Goal: Leave review/rating: Share an evaluation or opinion about a product, service, or content

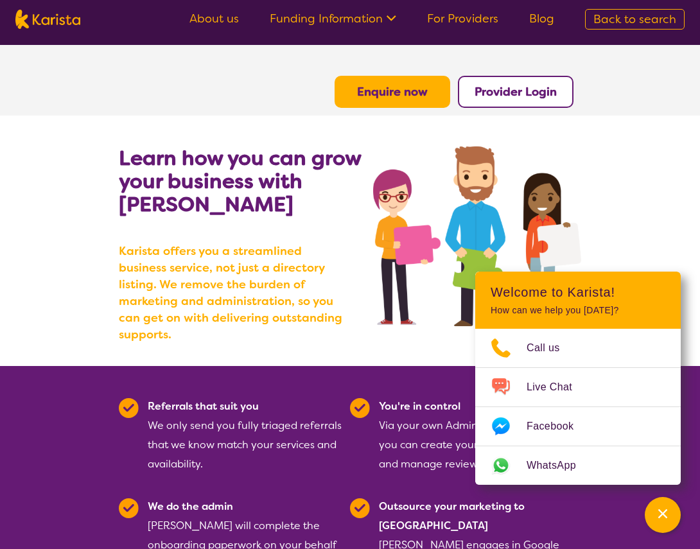
click at [463, 26] on ul "About us Funding Information NDIS - National Disability Insurance Scheme HCP - …" at bounding box center [372, 19] width 396 height 21
click at [460, 22] on link "For Providers" at bounding box center [462, 18] width 71 height 15
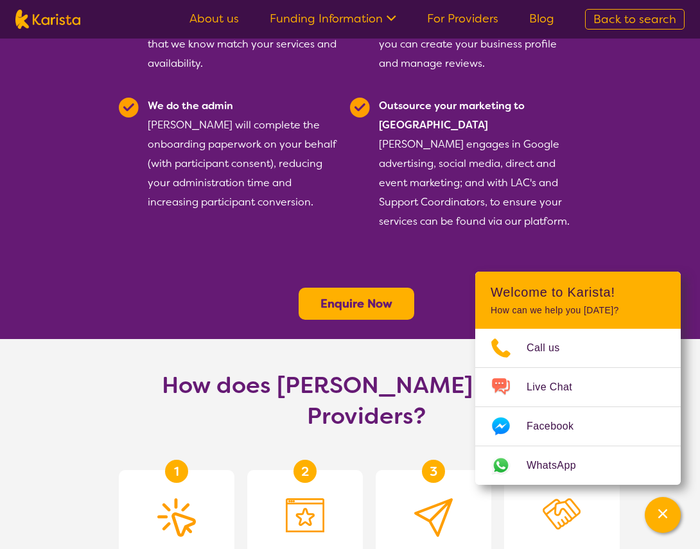
scroll to position [436, 0]
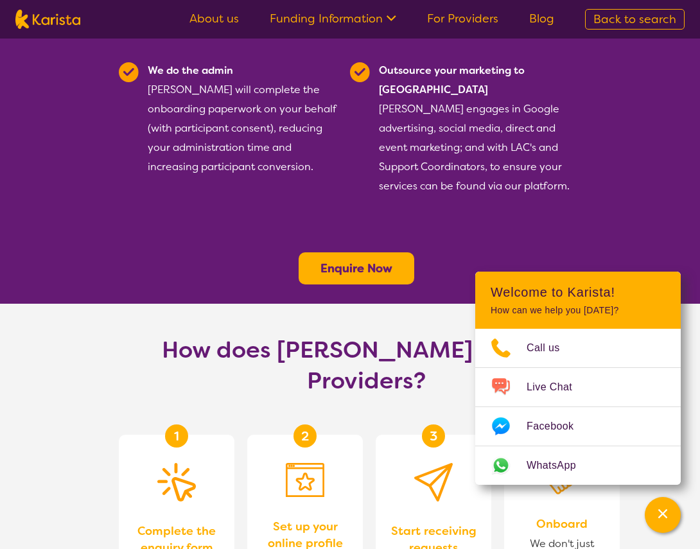
click at [454, 21] on link "For Providers" at bounding box center [462, 18] width 71 height 15
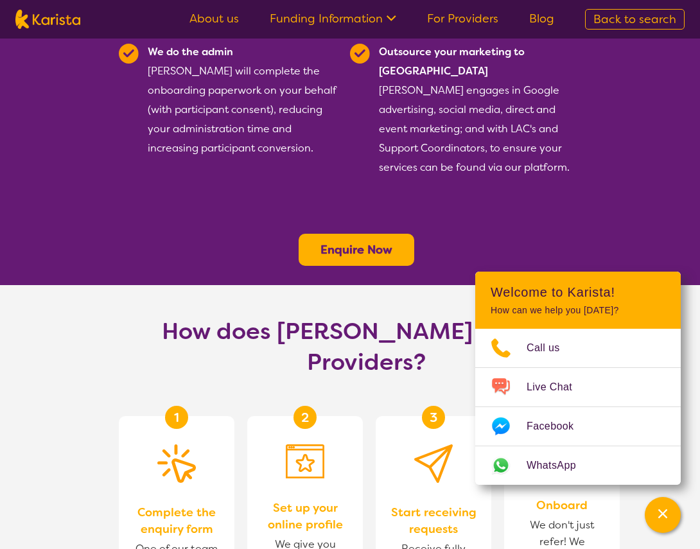
click at [382, 242] on b "Enquire Now" at bounding box center [357, 249] width 72 height 15
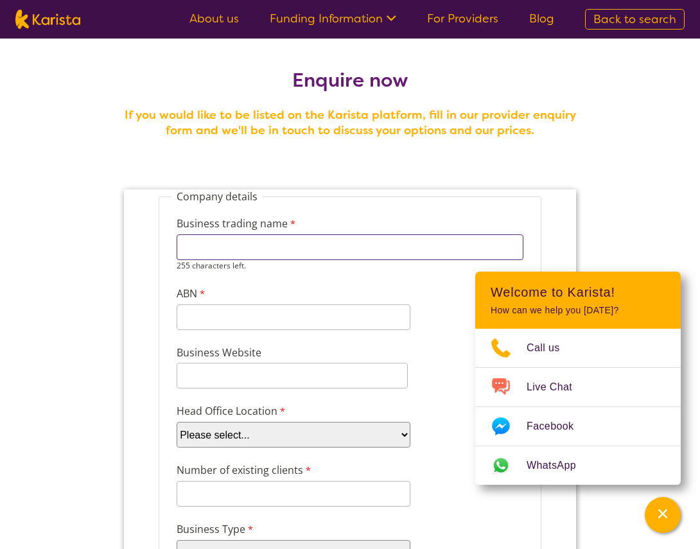
click at [260, 239] on input "Business trading name" at bounding box center [350, 248] width 347 height 26
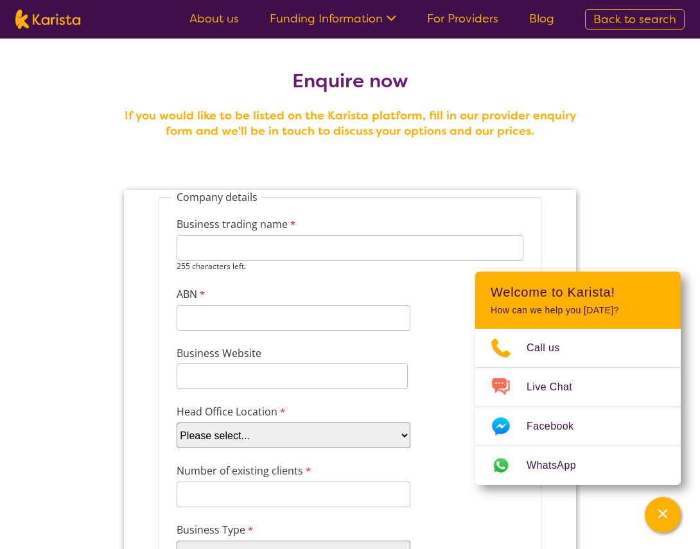
click at [251, 215] on div "Business trading name 255 characters left." at bounding box center [350, 244] width 357 height 60
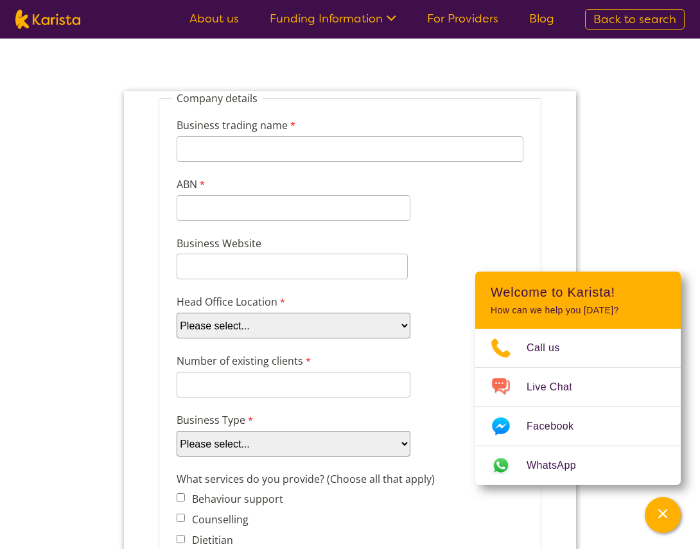
scroll to position [103, 0]
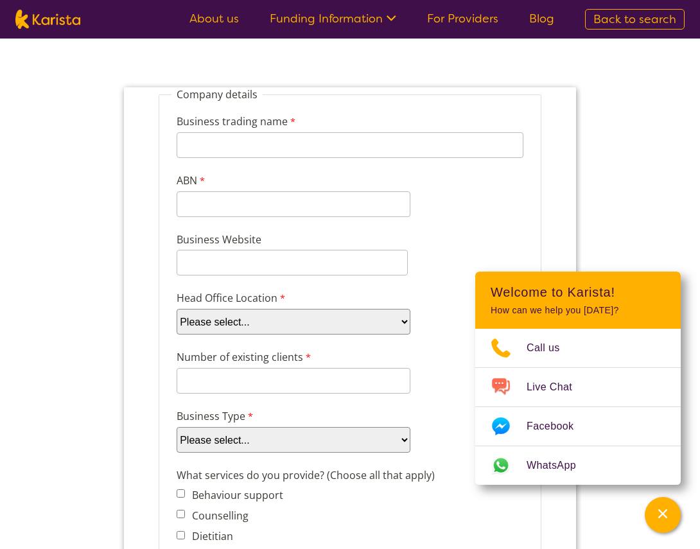
click at [256, 318] on select "Please select... ACT NSW NT QLD SA TAS VIC WA" at bounding box center [294, 322] width 234 height 26
select select "tfa_100"
click at [177, 309] on select "Please select... ACT NSW NT QLD SA TAS VIC WA" at bounding box center [294, 322] width 234 height 26
click at [223, 386] on input "Number of existing clients" at bounding box center [294, 381] width 234 height 26
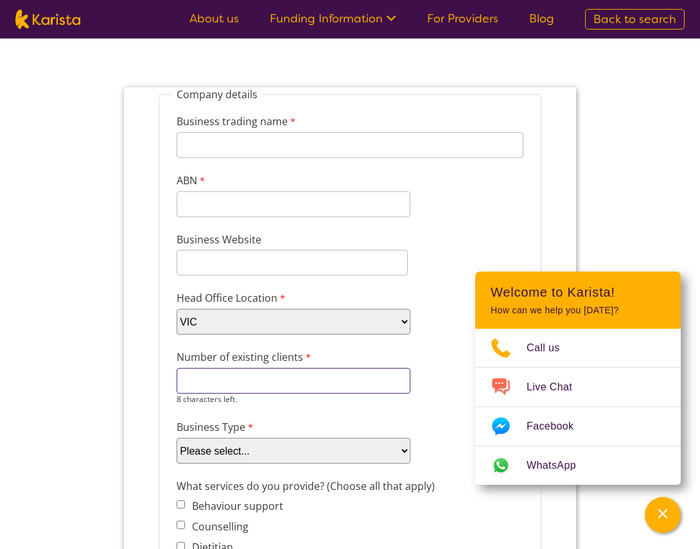
type input "1"
type input "2"
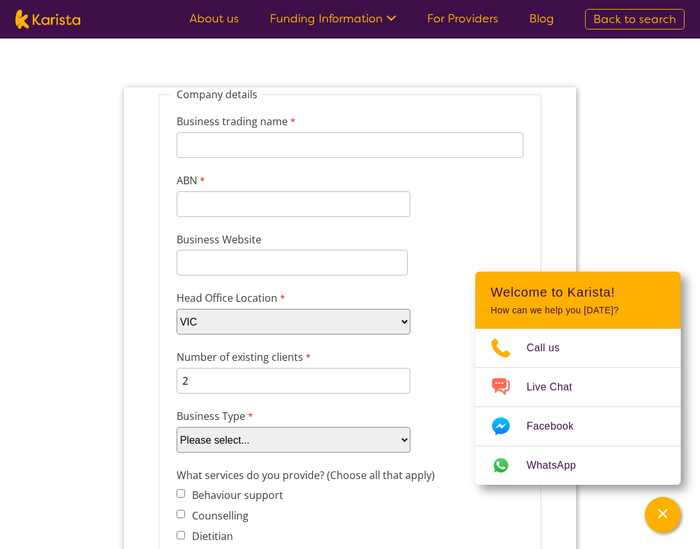
select select "tfa_87"
click at [177, 427] on select "Please select... Company Individual/Sole Trader Other (please specify)" at bounding box center [294, 440] width 234 height 26
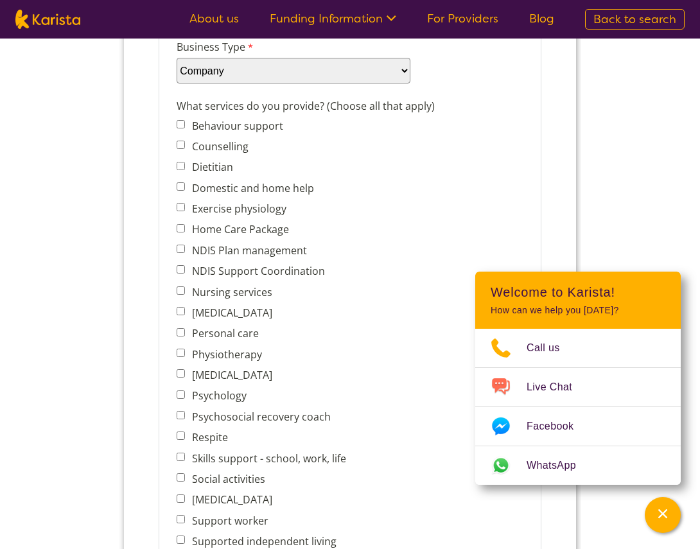
scroll to position [496, 0]
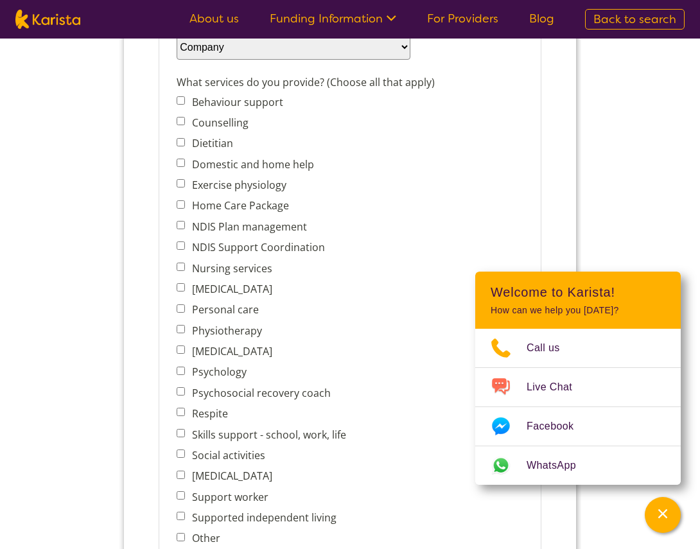
click at [253, 251] on label "NDIS Support Coordination" at bounding box center [256, 247] width 137 height 14
click at [185, 250] on input "NDIS Support Coordination" at bounding box center [181, 246] width 8 height 8
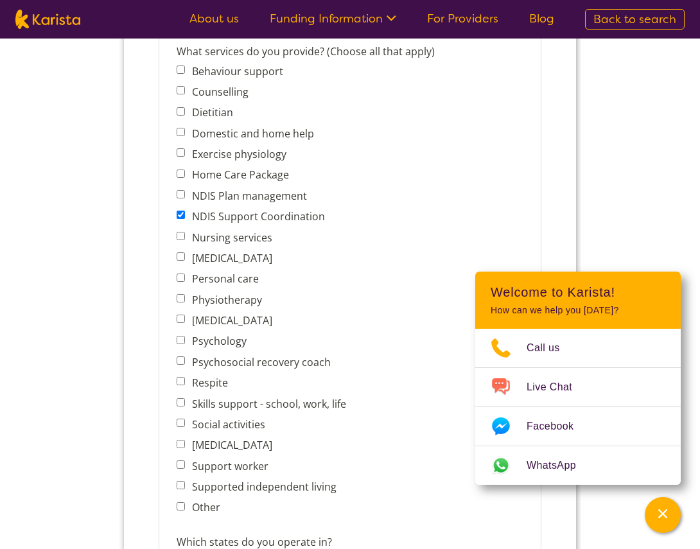
scroll to position [530, 0]
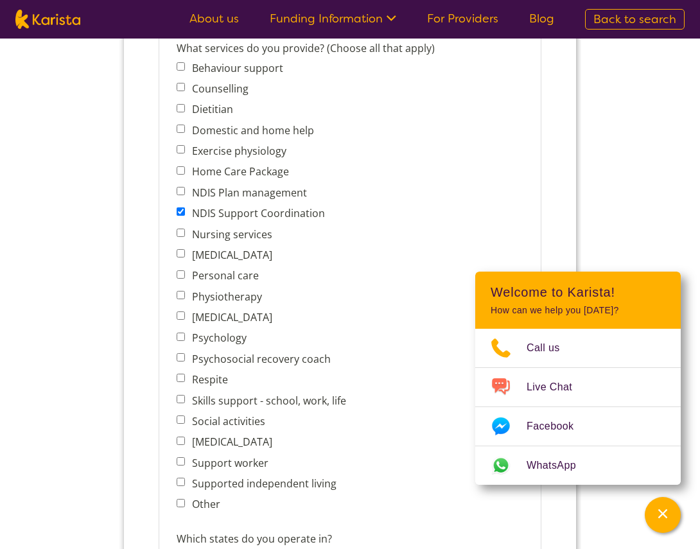
click at [238, 211] on label "NDIS Support Coordination" at bounding box center [256, 213] width 137 height 14
click at [185, 211] on input "NDIS Support Coordination" at bounding box center [181, 212] width 8 height 8
checkbox input "false"
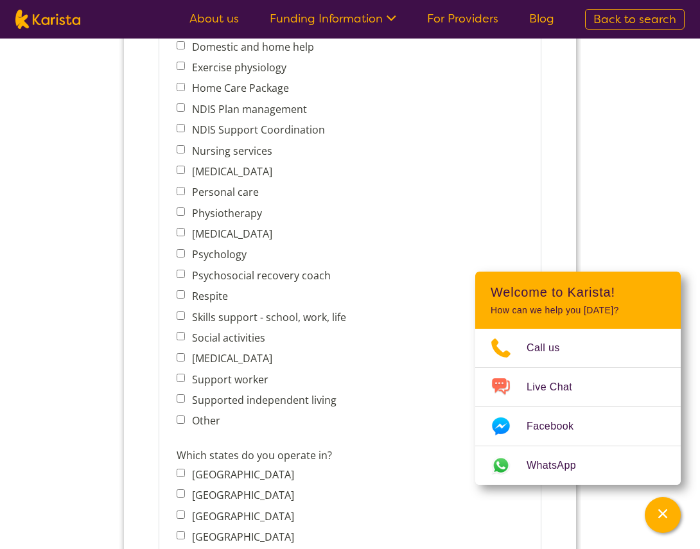
scroll to position [616, 0]
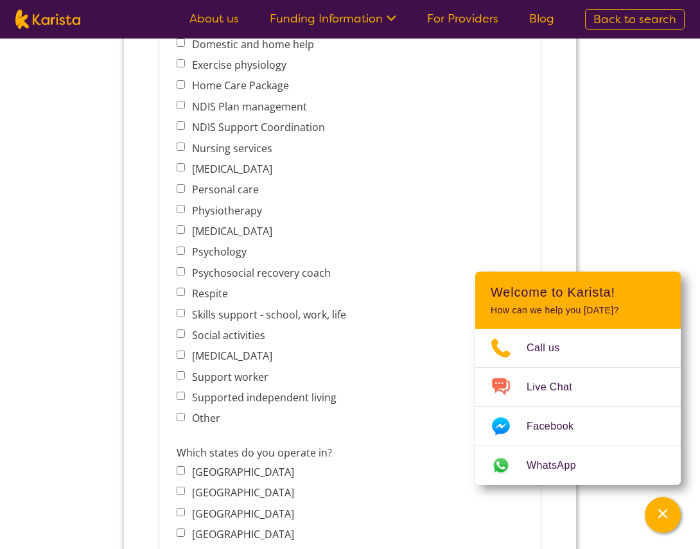
click at [219, 190] on label "Personal care" at bounding box center [223, 190] width 71 height 14
click at [185, 190] on input "Personal care" at bounding box center [181, 188] width 8 height 8
checkbox input "true"
click at [259, 126] on label "NDIS Support Coordination" at bounding box center [256, 127] width 137 height 14
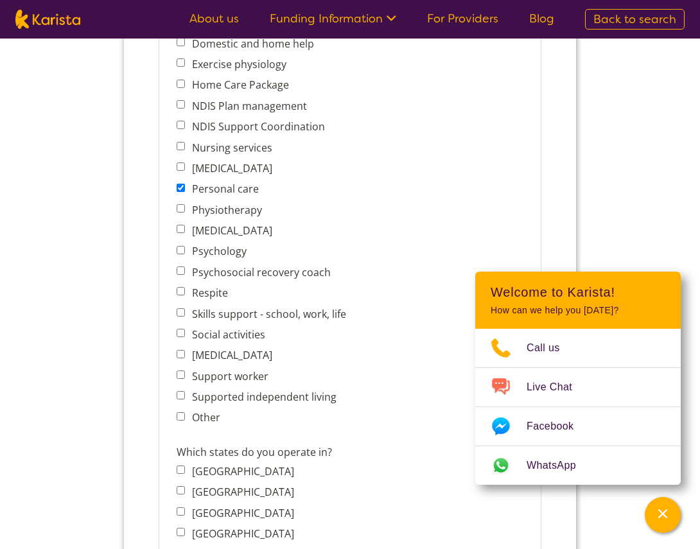
click at [185, 126] on input "NDIS Support Coordination" at bounding box center [181, 125] width 8 height 8
checkbox input "true"
click at [287, 273] on label "Psychosocial recovery coach" at bounding box center [259, 272] width 143 height 14
click at [185, 273] on input "Psychosocial recovery coach" at bounding box center [181, 271] width 8 height 8
checkbox input "true"
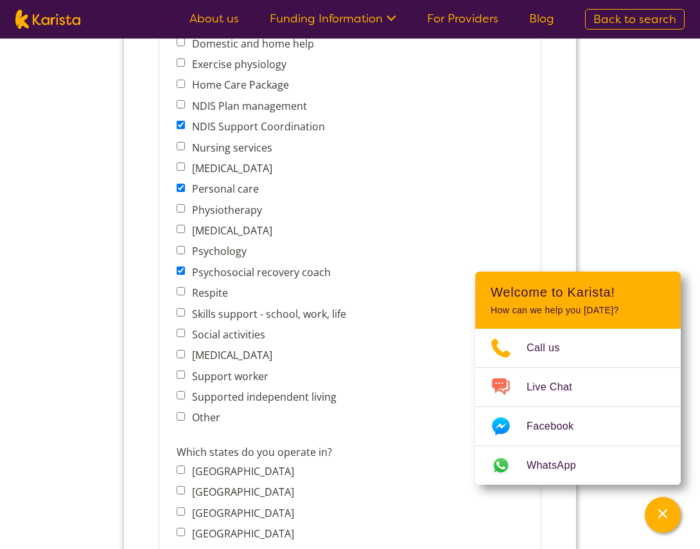
scroll to position [618, 0]
click at [218, 377] on label "Support worker" at bounding box center [228, 376] width 80 height 14
click at [185, 377] on input "Support worker" at bounding box center [181, 374] width 8 height 8
checkbox input "true"
click at [240, 335] on label "Social activities" at bounding box center [226, 334] width 77 height 14
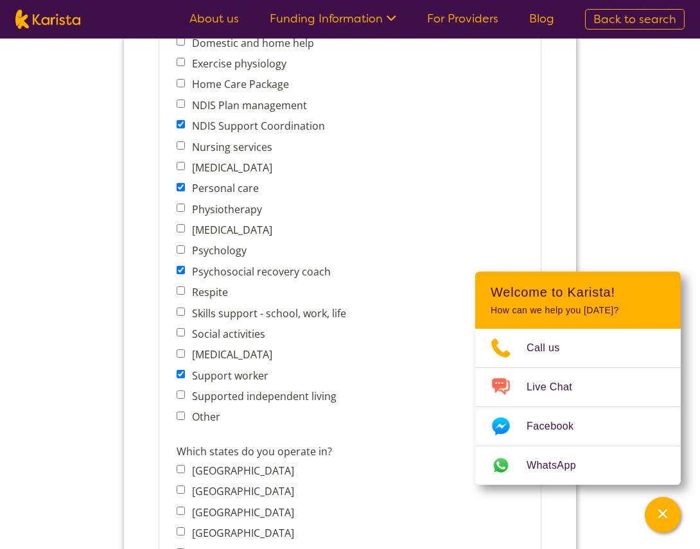
click at [185, 335] on input "Social activities" at bounding box center [181, 332] width 8 height 8
checkbox input "true"
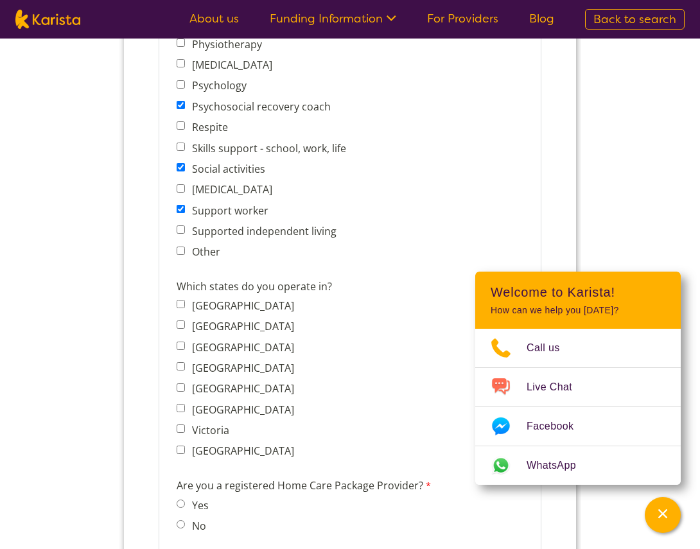
scroll to position [794, 0]
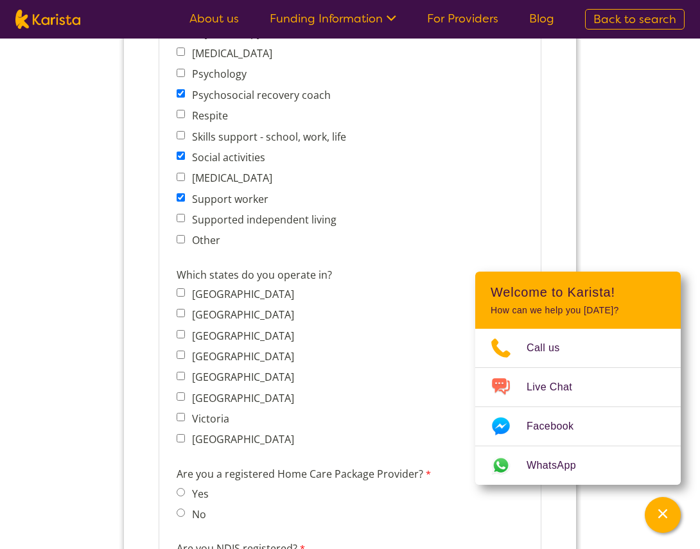
click at [213, 422] on label "Victoria" at bounding box center [208, 419] width 41 height 14
click at [185, 422] on input "Victoria" at bounding box center [181, 417] width 8 height 8
checkbox input "true"
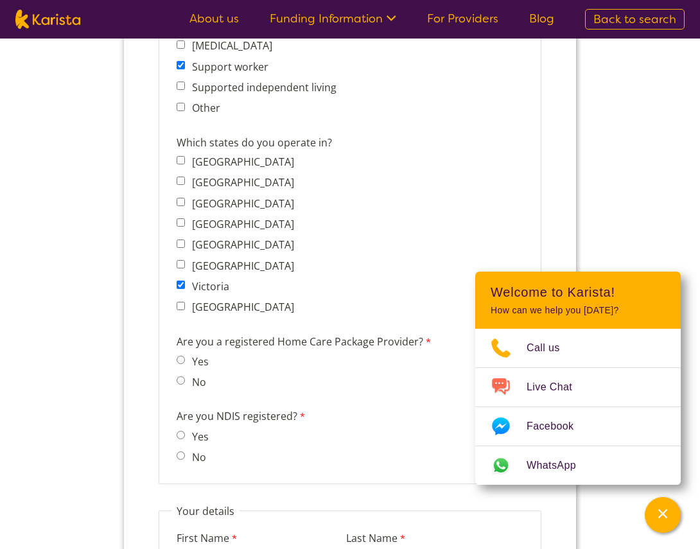
scroll to position [927, 0]
click at [177, 381] on input "No" at bounding box center [181, 380] width 8 height 8
radio input "true"
click at [185, 456] on span "No" at bounding box center [196, 457] width 39 height 18
click at [177, 456] on input "No" at bounding box center [181, 455] width 8 height 8
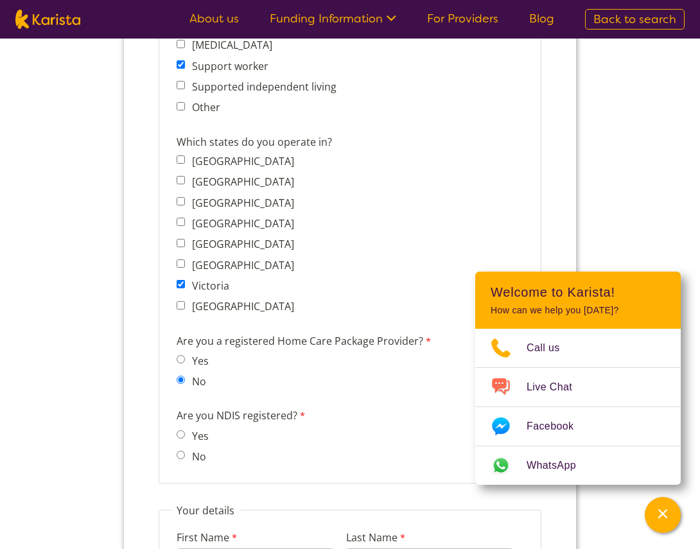
radio input "true"
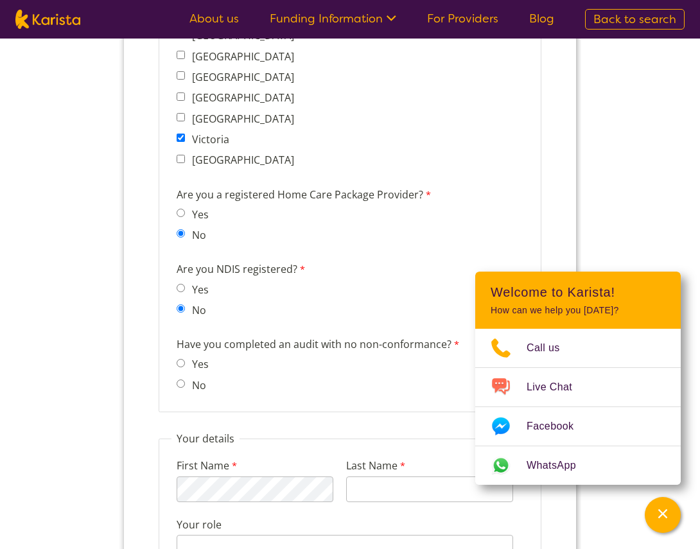
scroll to position [1076, 0]
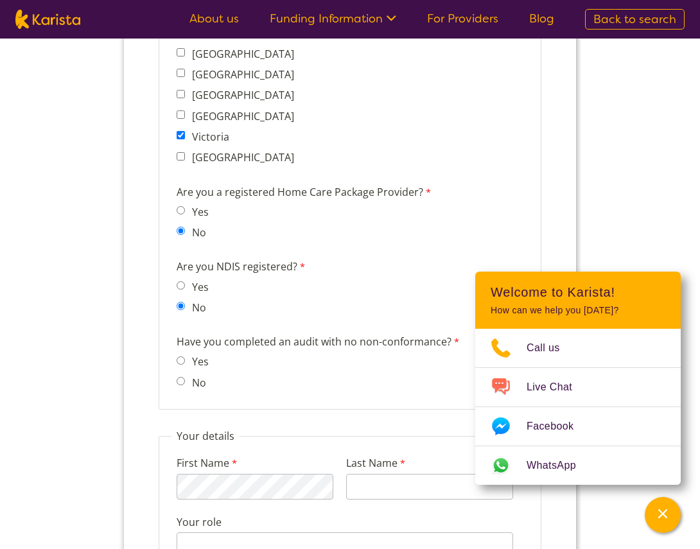
click at [181, 380] on input "No" at bounding box center [181, 381] width 8 height 8
radio input "true"
click at [350, 340] on label "Have you completed an audit with no non-conformance?" at bounding box center [320, 343] width 286 height 19
drag, startPoint x: 354, startPoint y: 343, endPoint x: 458, endPoint y: 347, distance: 104.2
click at [458, 347] on label "Have you completed an audit with no non-conformance?" at bounding box center [320, 343] width 286 height 19
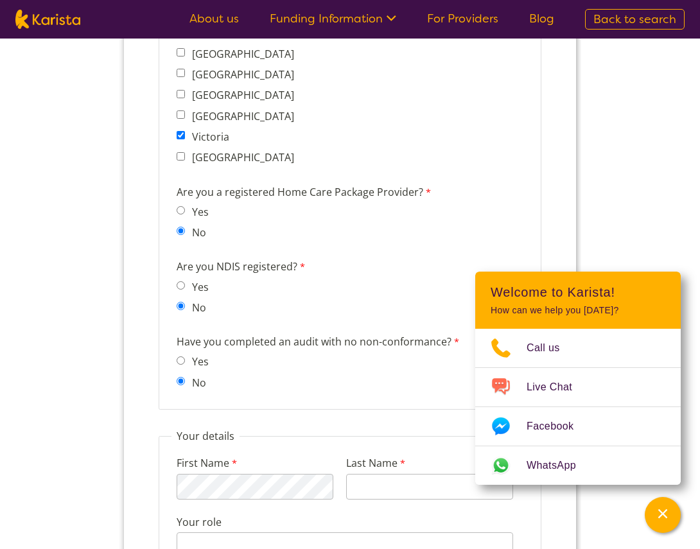
click at [307, 339] on label "Have you completed an audit with no non-conformance?" at bounding box center [320, 343] width 286 height 19
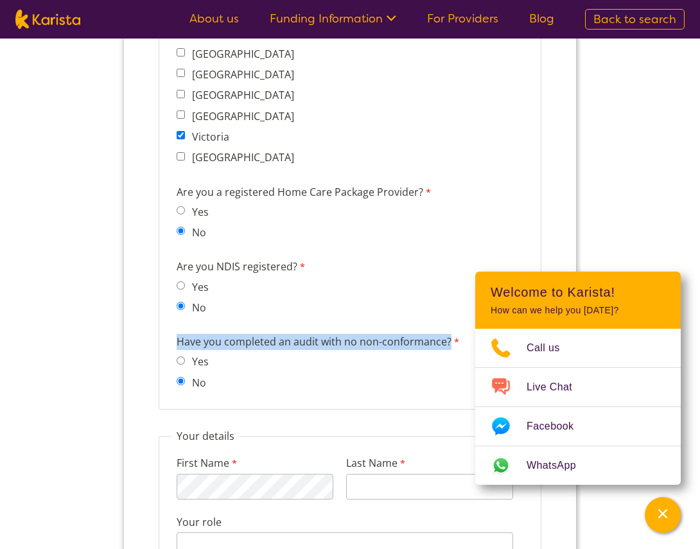
drag, startPoint x: 177, startPoint y: 339, endPoint x: 430, endPoint y: 351, distance: 252.8
click at [430, 351] on label "Have you completed an audit with no non-conformance?" at bounding box center [320, 343] width 286 height 19
copy label "Have you completed an audit with no non-conformance?"
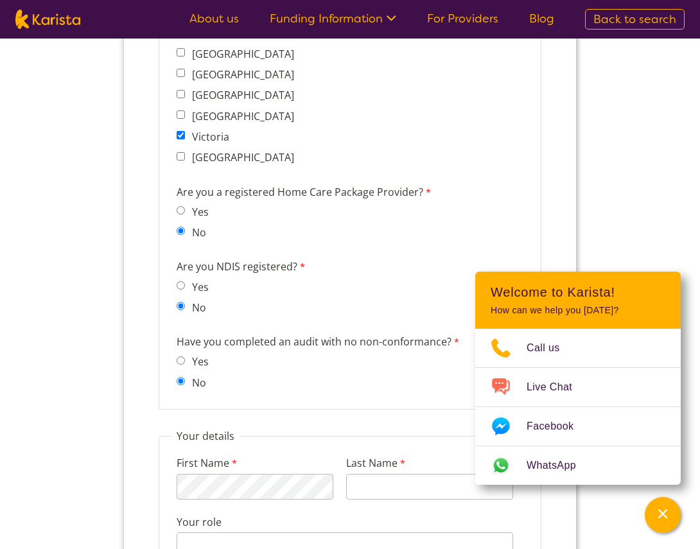
click at [256, 355] on div "Have you completed an audit with no non-conformance? Yes No" at bounding box center [350, 365] width 357 height 66
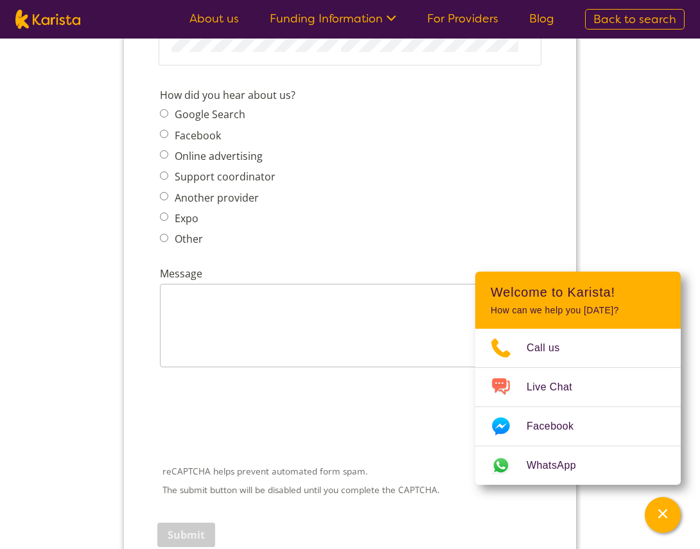
scroll to position [1650, 0]
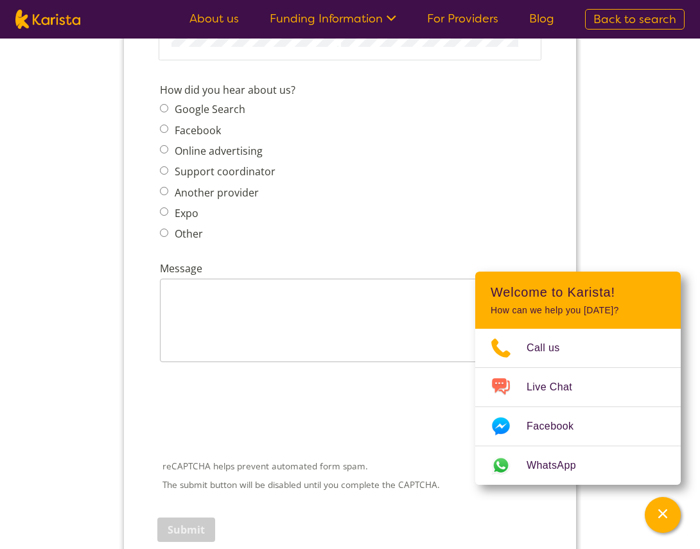
click at [199, 189] on label "Another provider" at bounding box center [215, 193] width 88 height 14
click at [168, 189] on input "Another provider" at bounding box center [164, 191] width 8 height 8
radio input "true"
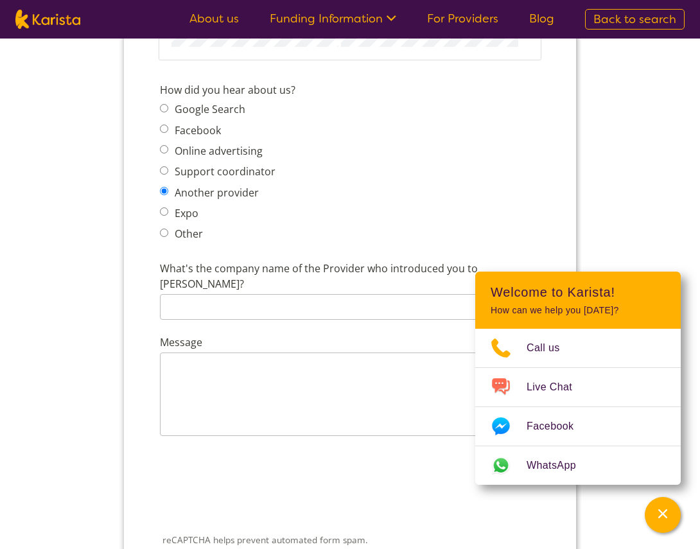
click at [199, 189] on label "Another provider" at bounding box center [215, 193] width 88 height 14
click at [168, 189] on input "Another provider" at bounding box center [164, 191] width 8 height 8
click at [190, 108] on label "Google Search" at bounding box center [208, 109] width 75 height 14
click at [168, 108] on input "Google Search" at bounding box center [164, 108] width 8 height 8
radio input "true"
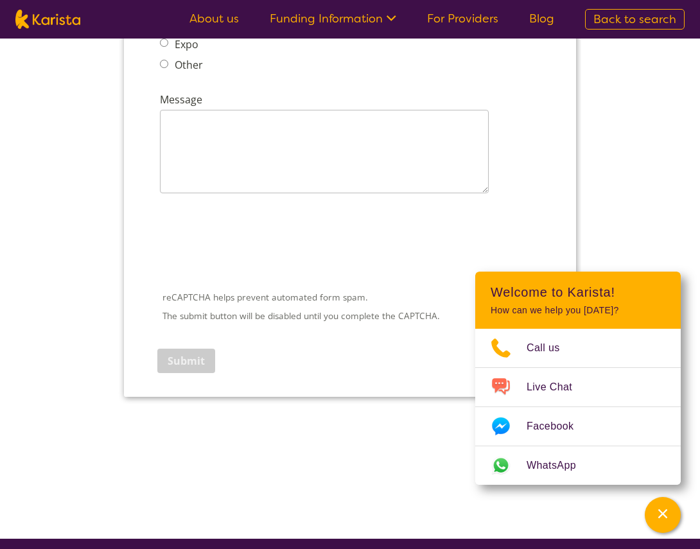
scroll to position [1830, 0]
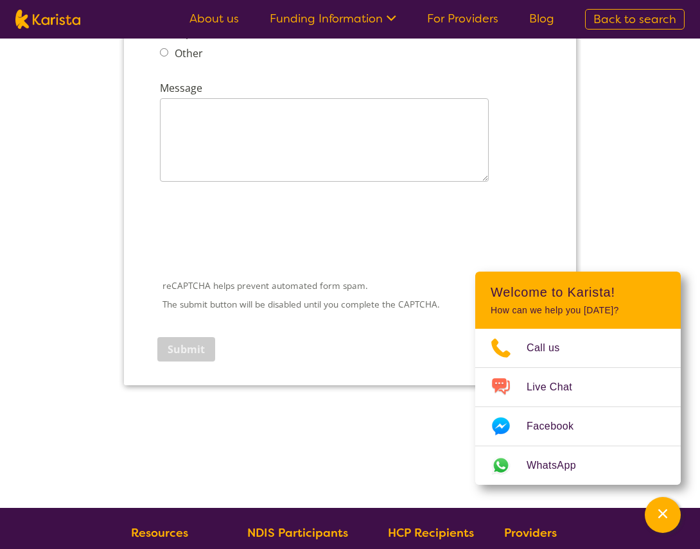
click at [489, 20] on link "For Providers" at bounding box center [462, 18] width 71 height 15
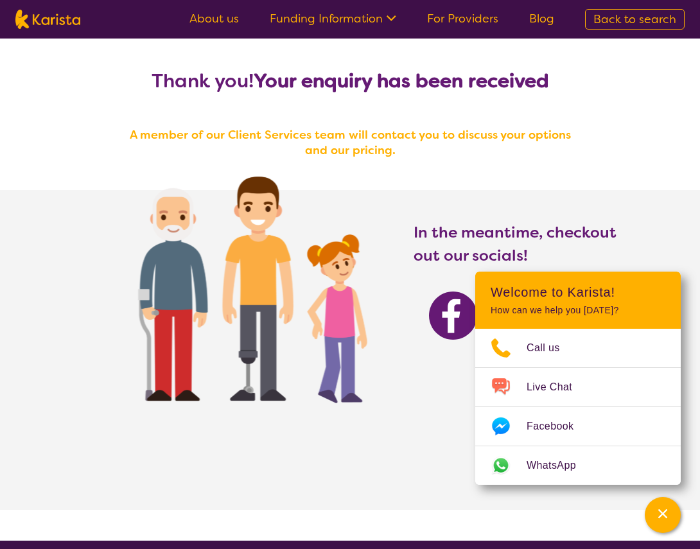
click at [551, 12] on link "Blog" at bounding box center [542, 18] width 25 height 15
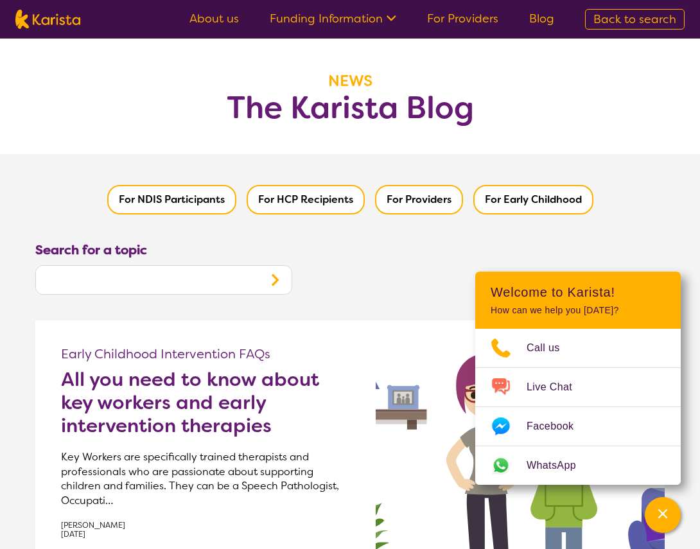
click at [46, 22] on img at bounding box center [47, 19] width 65 height 19
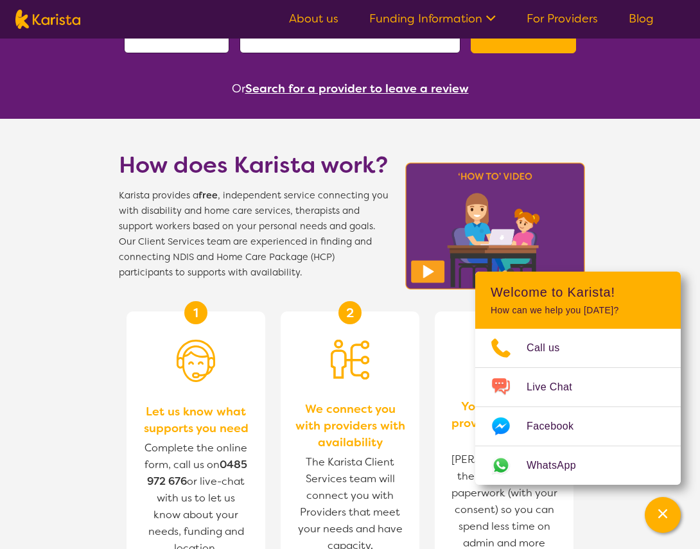
scroll to position [321, 0]
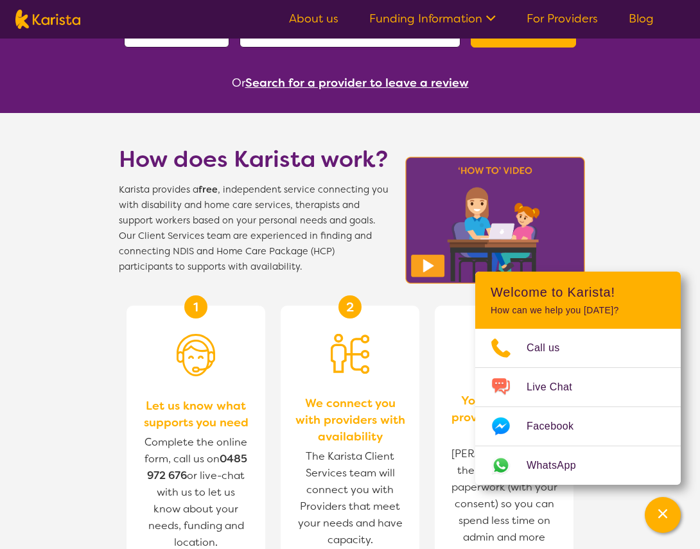
click at [312, 82] on button "Search for a provider to leave a review" at bounding box center [357, 82] width 224 height 19
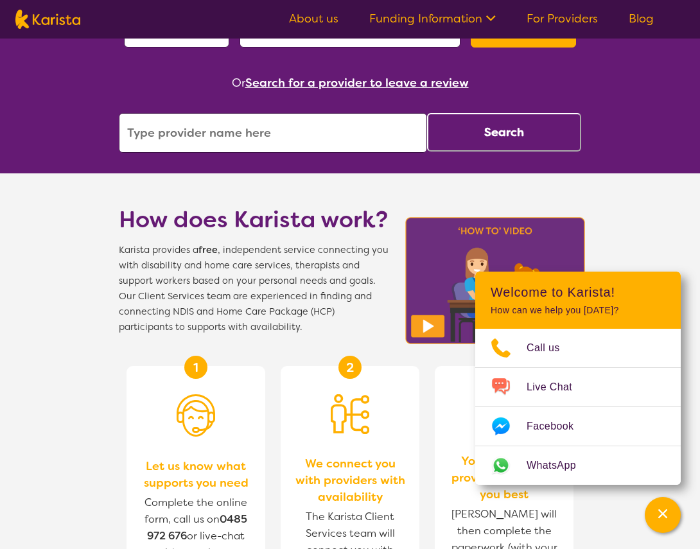
click at [259, 136] on input "search" at bounding box center [273, 133] width 308 height 40
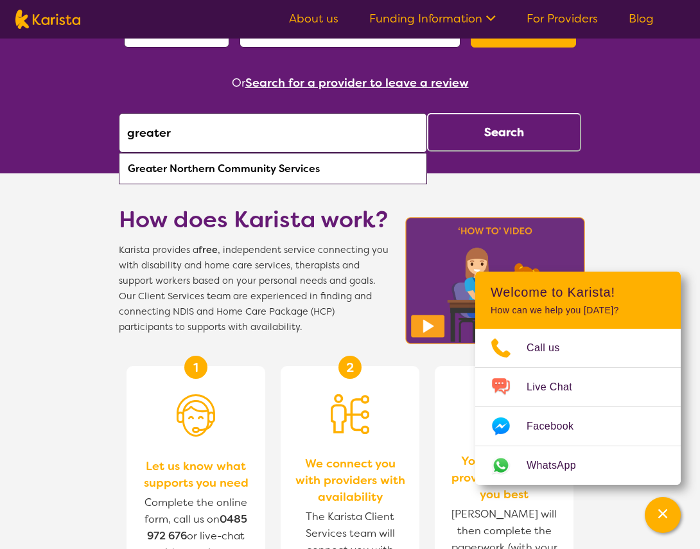
drag, startPoint x: 254, startPoint y: 171, endPoint x: 320, endPoint y: 161, distance: 66.9
click at [254, 171] on div "Greater Northern Community Services" at bounding box center [273, 169] width 296 height 24
type input "Greater Northern Community Services"
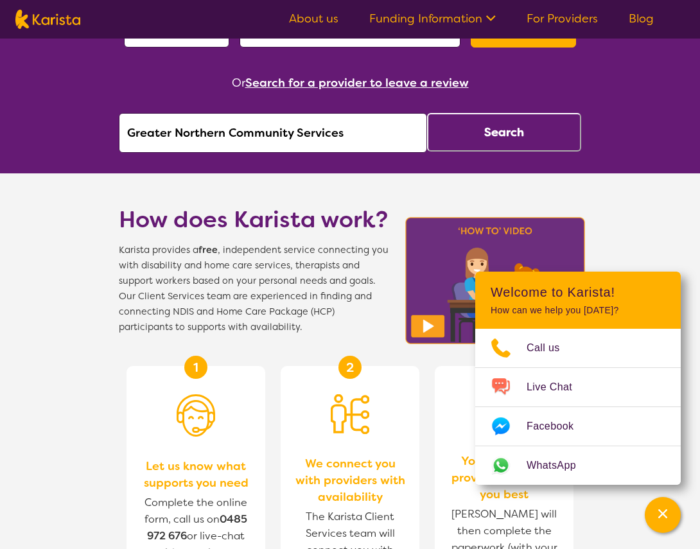
click at [493, 129] on button "Search" at bounding box center [504, 132] width 154 height 39
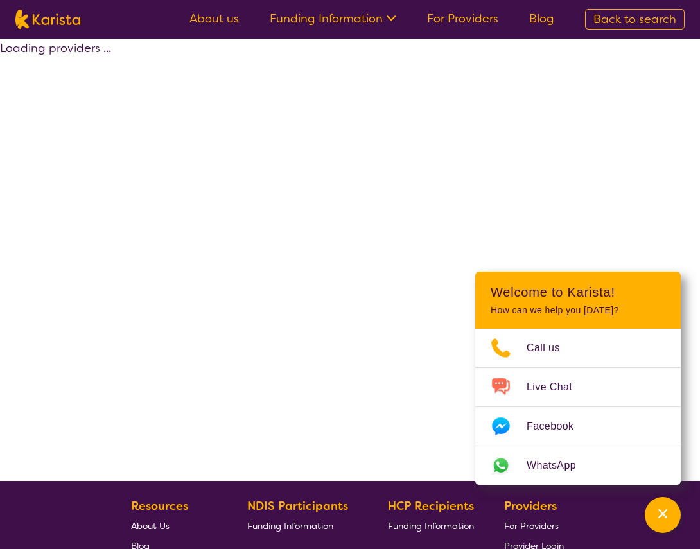
select select "by_score"
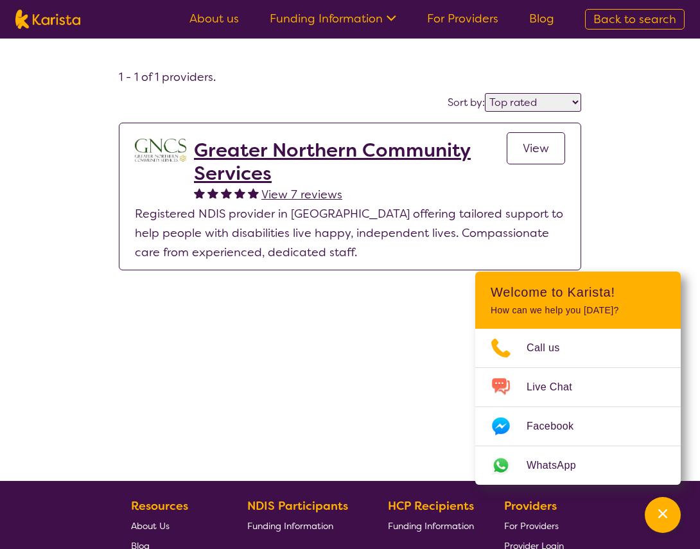
click at [297, 187] on span "View 7 reviews" at bounding box center [302, 194] width 81 height 15
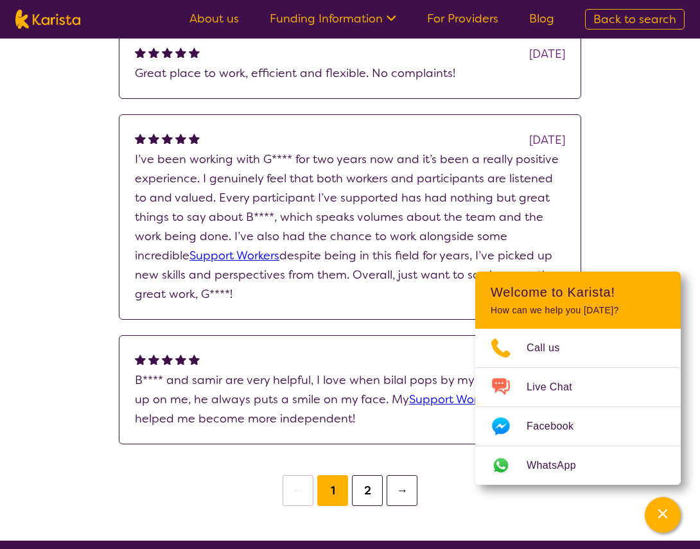
scroll to position [457, 0]
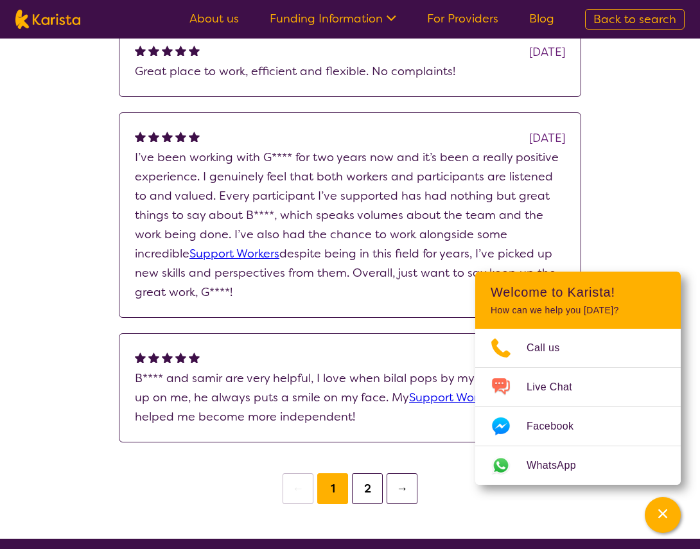
click at [550, 294] on h2 "Welcome to Karista!" at bounding box center [578, 292] width 175 height 15
click at [655, 512] on div "Channel Menu" at bounding box center [663, 515] width 26 height 28
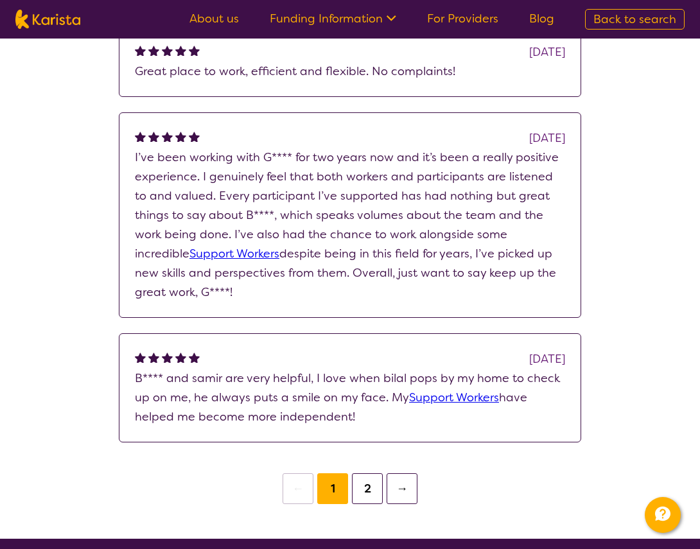
click at [370, 482] on button "2" at bounding box center [367, 489] width 31 height 31
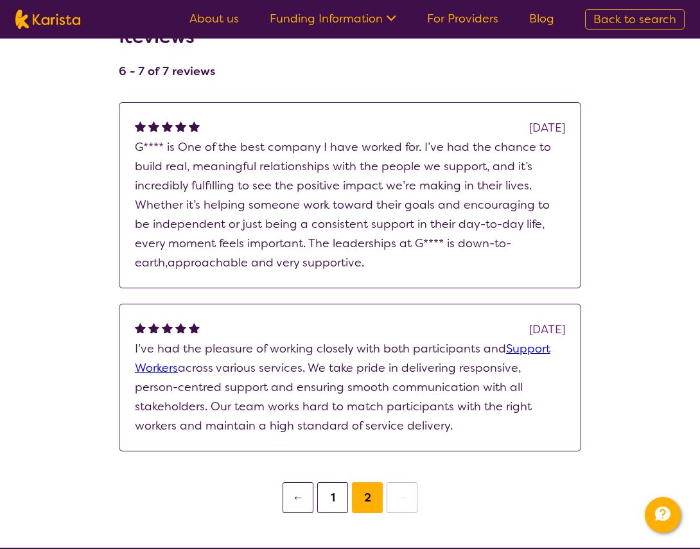
scroll to position [196, 0]
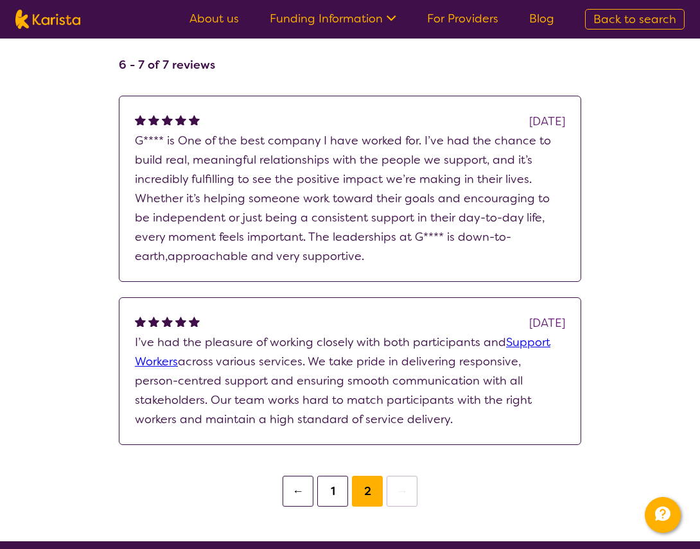
click at [334, 486] on button "1" at bounding box center [332, 491] width 31 height 31
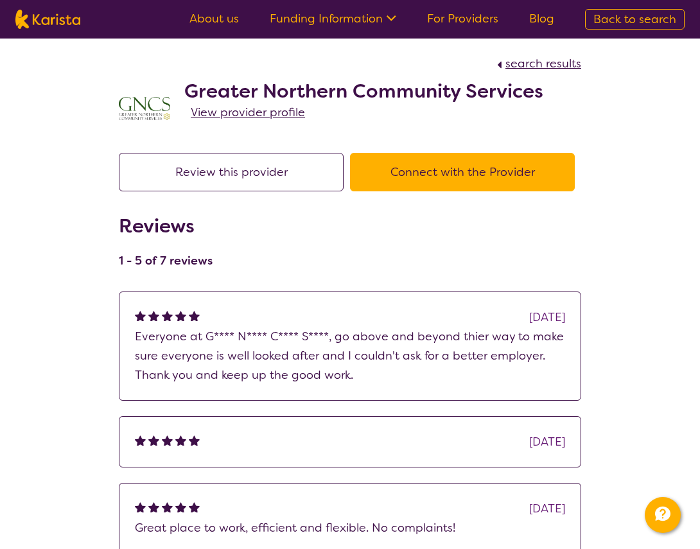
click at [253, 114] on span "View provider profile" at bounding box center [248, 112] width 114 height 15
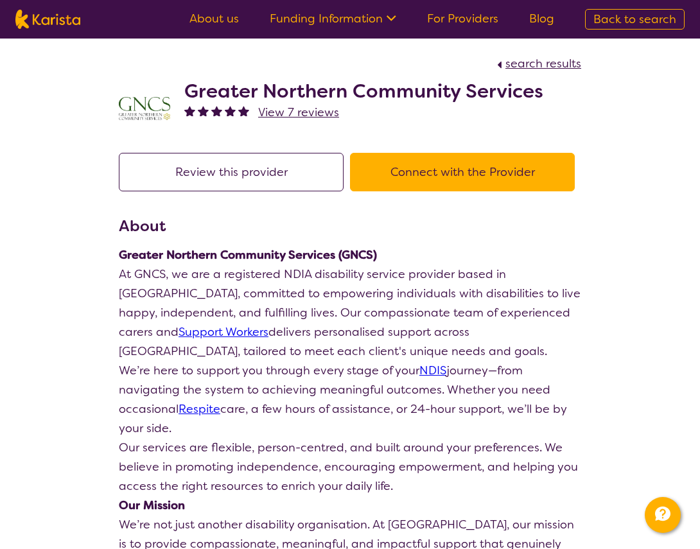
click at [536, 65] on span "search results" at bounding box center [544, 63] width 76 height 15
select select "by_score"
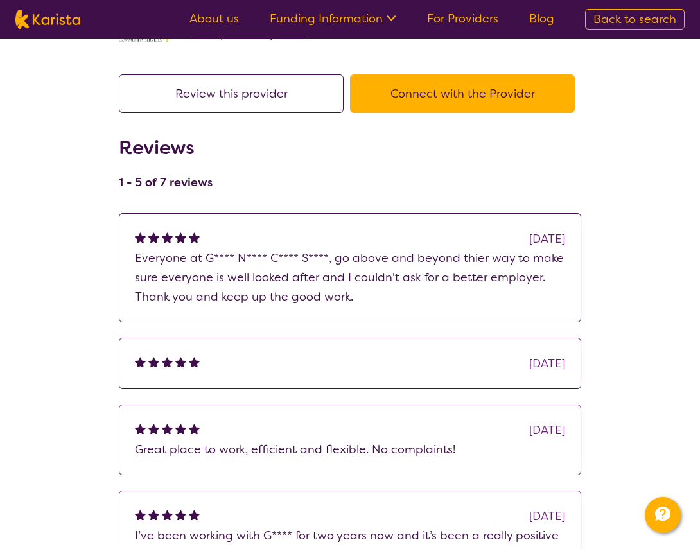
scroll to position [1, 0]
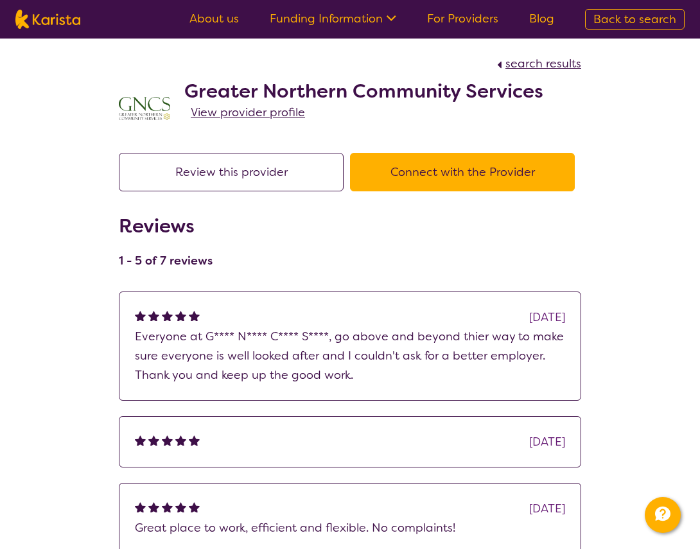
select select "by_score"
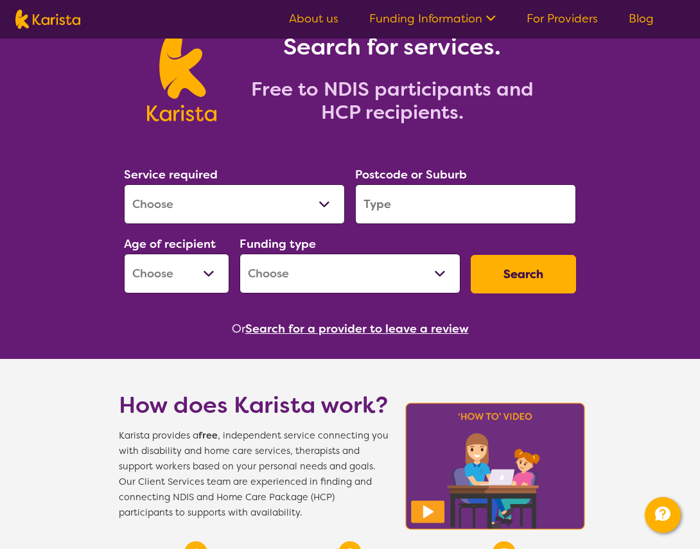
scroll to position [78, 0]
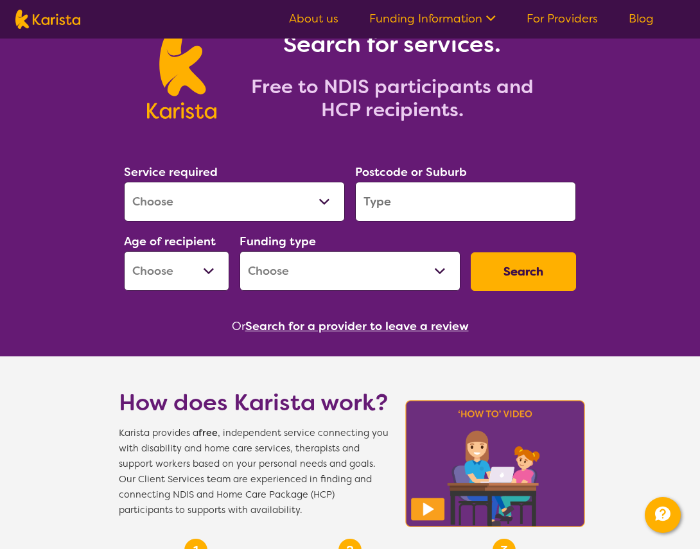
click at [324, 331] on button "Search for a provider to leave a review" at bounding box center [357, 326] width 224 height 19
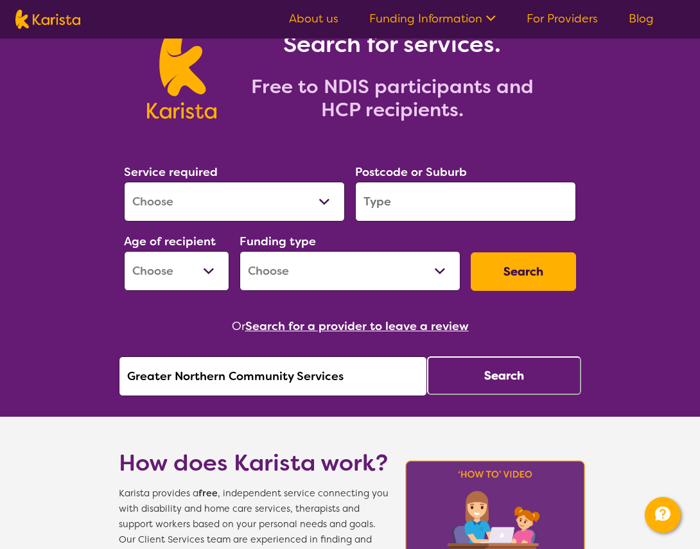
click at [357, 383] on input "Greater Northern Community Services" at bounding box center [273, 377] width 308 height 40
drag, startPoint x: 339, startPoint y: 377, endPoint x: 34, endPoint y: 344, distance: 306.4
type input "H"
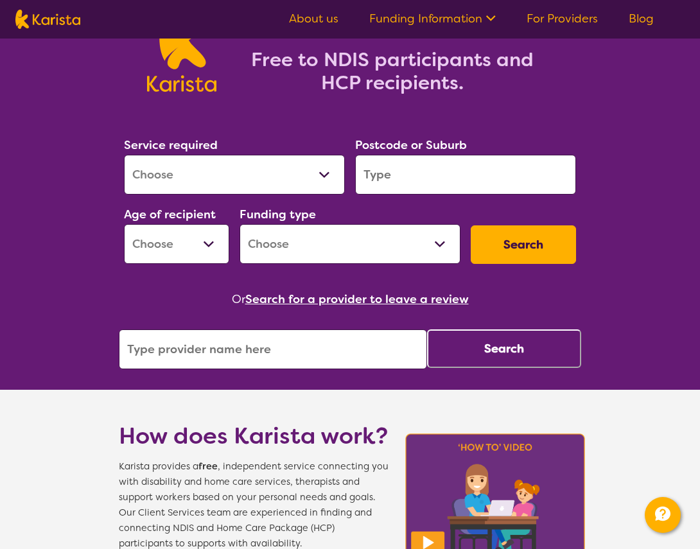
scroll to position [104, 0]
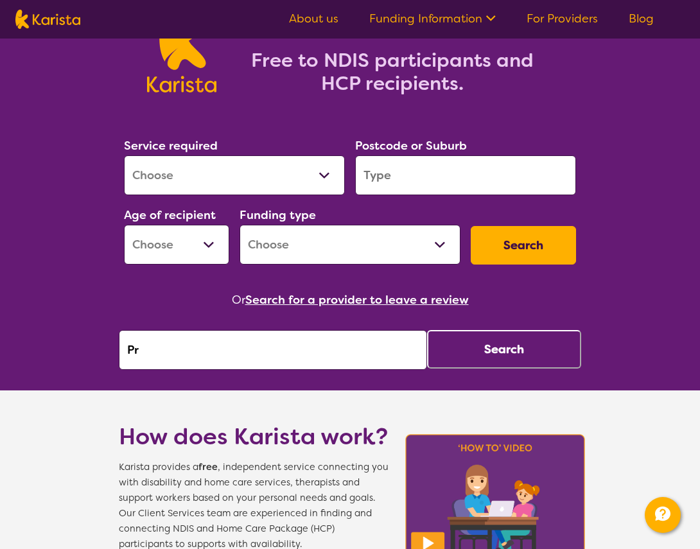
type input "P"
type input "S"
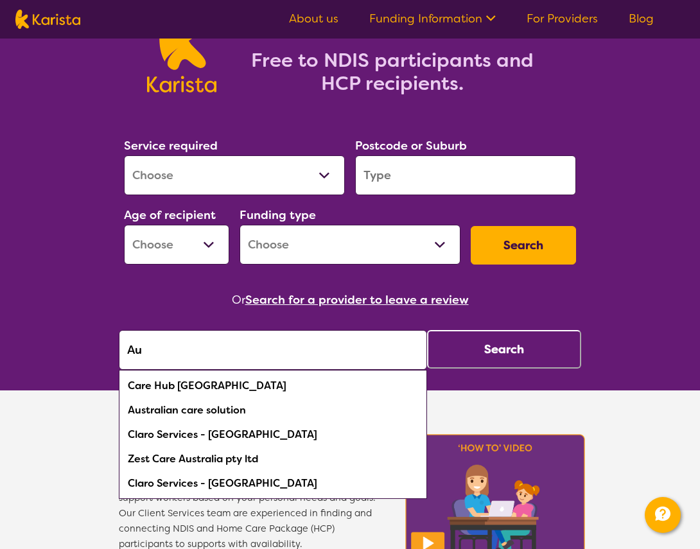
type input "A"
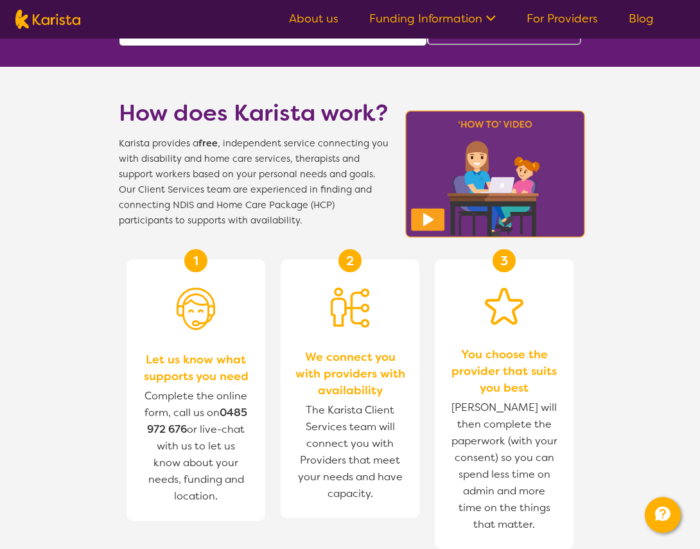
scroll to position [0, 0]
